Goal: Task Accomplishment & Management: Manage account settings

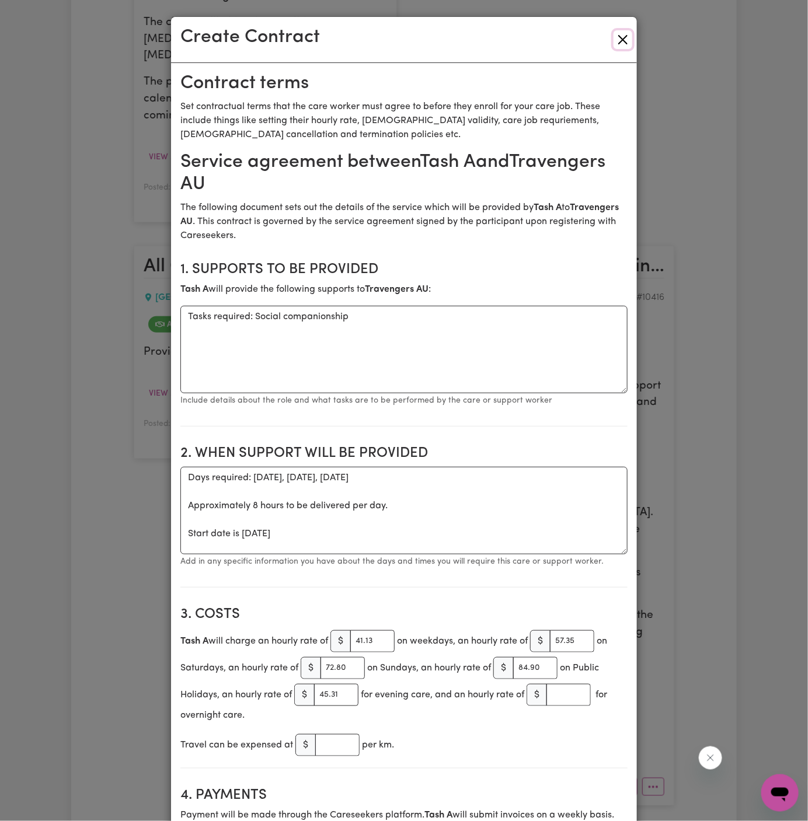
click at [627, 39] on button "Close" at bounding box center [622, 39] width 19 height 19
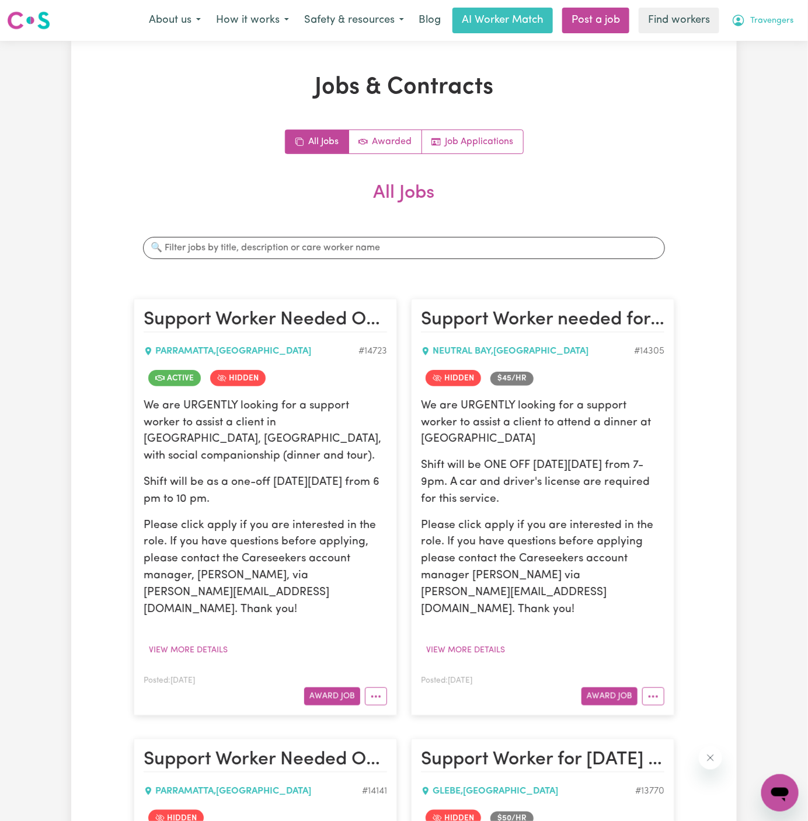
click at [777, 20] on span "Travengers" at bounding box center [771, 21] width 43 height 13
click at [767, 60] on link "Logout" at bounding box center [754, 67] width 92 height 22
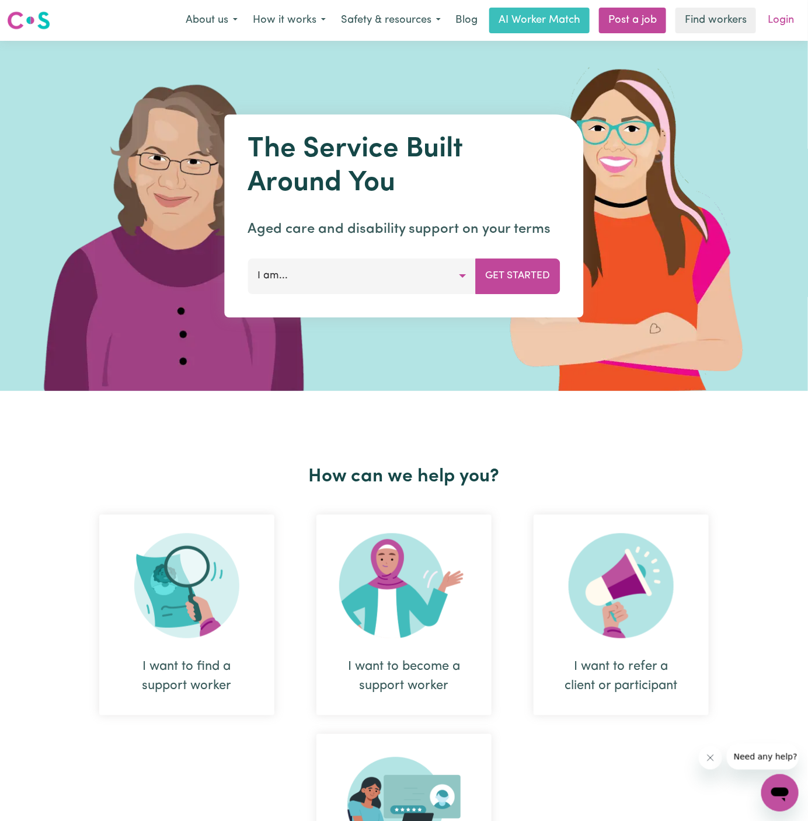
click at [775, 14] on link "Login" at bounding box center [780, 21] width 40 height 26
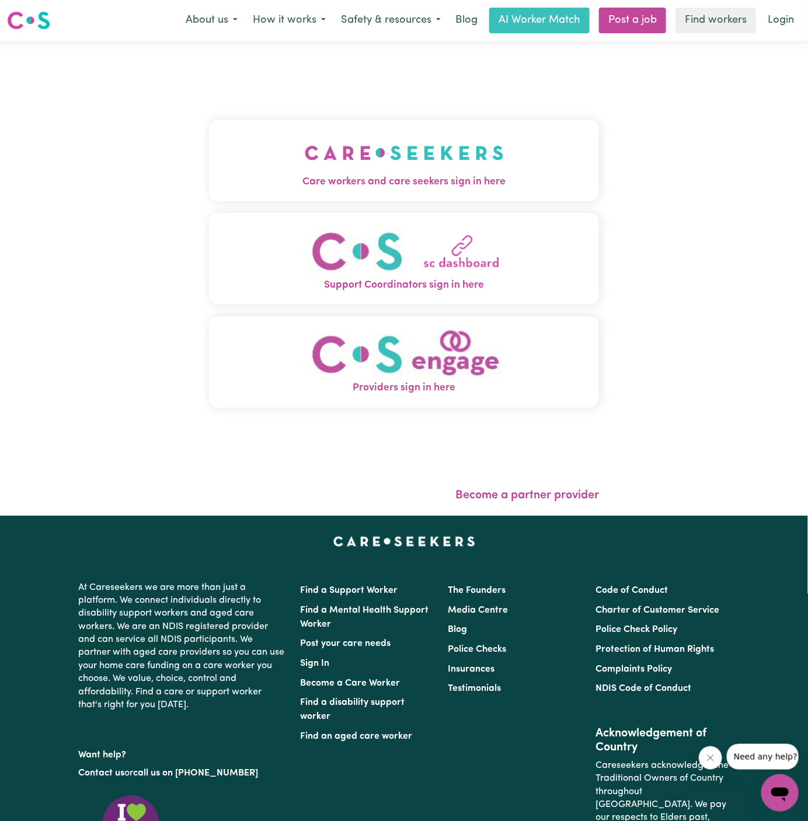
click at [485, 163] on img "Care workers and care seekers sign in here" at bounding box center [404, 152] width 199 height 43
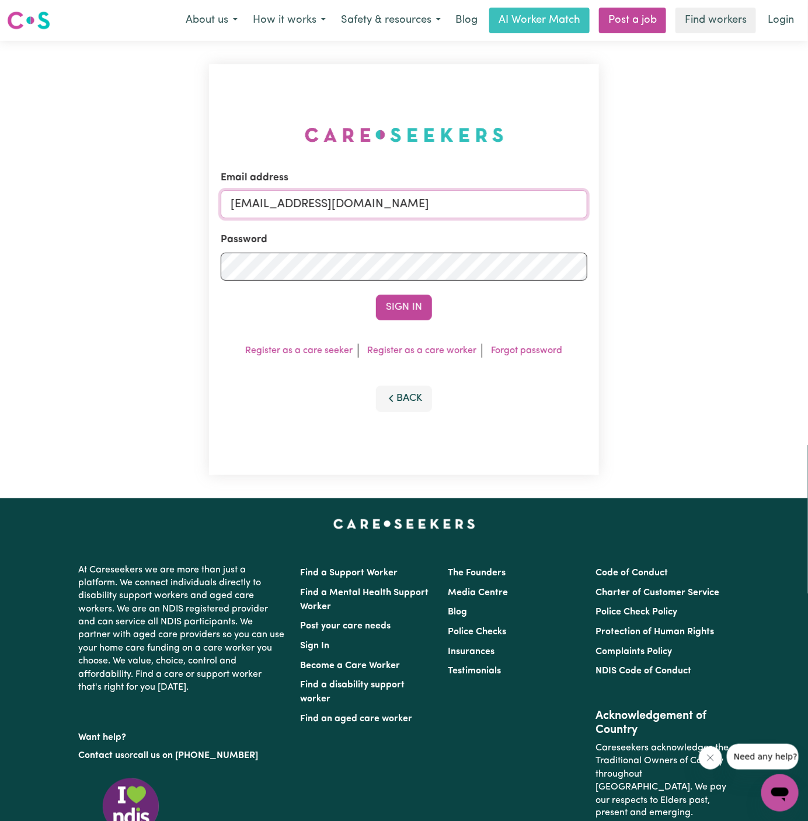
drag, startPoint x: 291, startPoint y: 202, endPoint x: 715, endPoint y: 200, distance: 424.2
click at [715, 200] on div "Email address superuser~KarynPenderESS@careseekers.com.au Password Sign In Regi…" at bounding box center [404, 269] width 808 height 457
paste input "VartouhieGharibianRosieY"
type input "superuser~VartouhieGharibianRosieYS@careseekers.com.au"
click at [376, 295] on button "Sign In" at bounding box center [404, 308] width 56 height 26
